Goal: Task Accomplishment & Management: Use online tool/utility

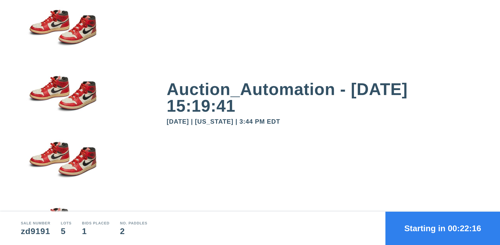
click at [443, 228] on button "Starting in 00:22:16" at bounding box center [442, 228] width 115 height 33
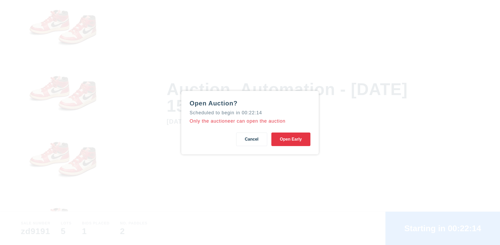
click at [291, 139] on button "Open Early" at bounding box center [290, 140] width 39 height 14
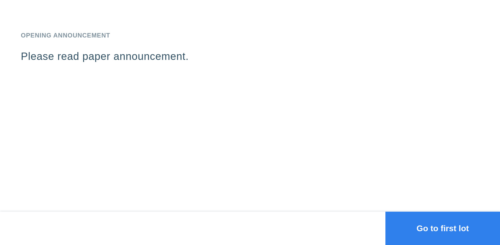
click at [443, 228] on button "Go to first lot" at bounding box center [442, 228] width 115 height 33
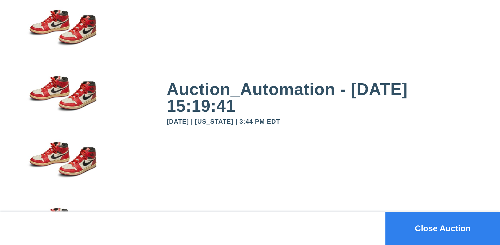
click at [443, 228] on button "Close Auction" at bounding box center [442, 228] width 115 height 33
